Goal: Transaction & Acquisition: Download file/media

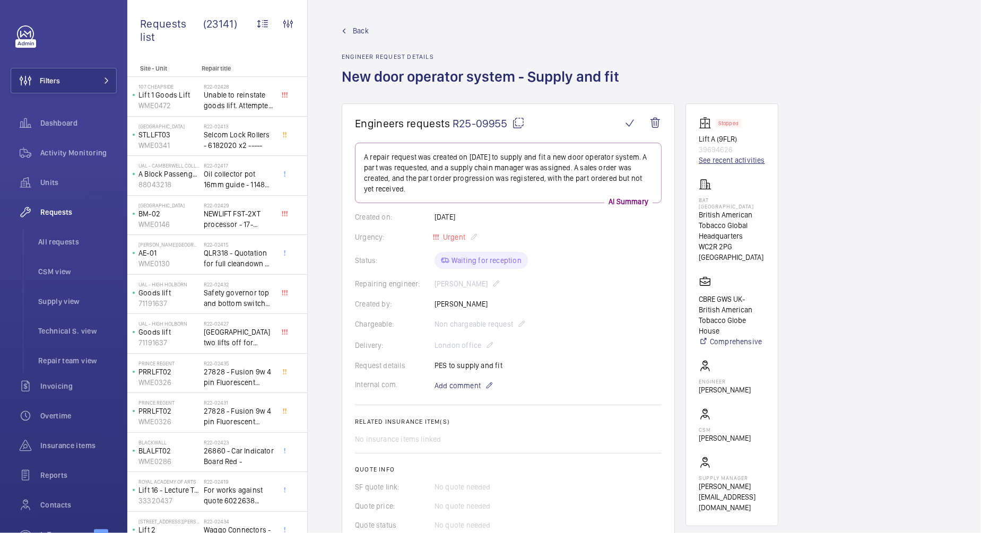
click at [714, 161] on link "See recent activities" at bounding box center [732, 160] width 66 height 11
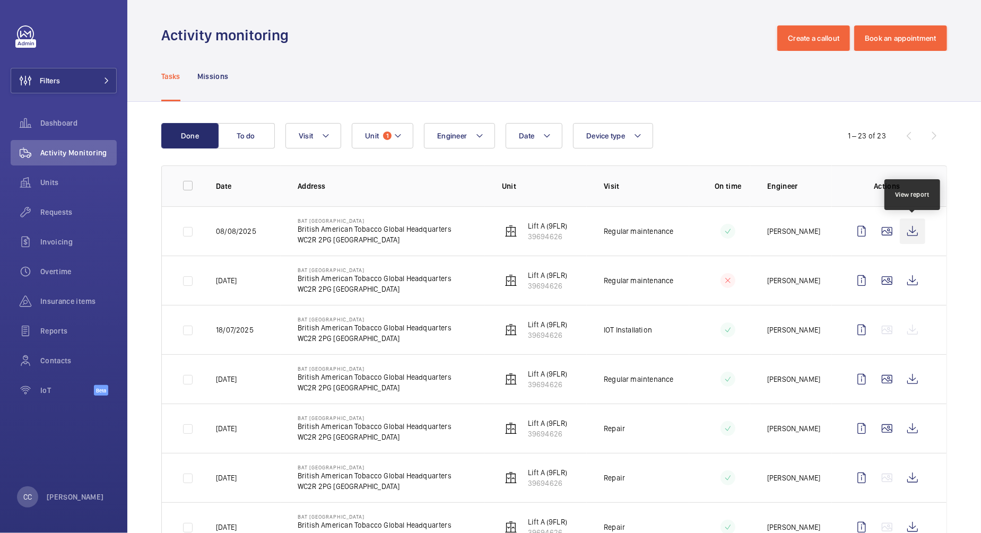
click at [912, 237] on wm-front-icon-button at bounding box center [912, 231] width 25 height 25
